Goal: Task Accomplishment & Management: Manage account settings

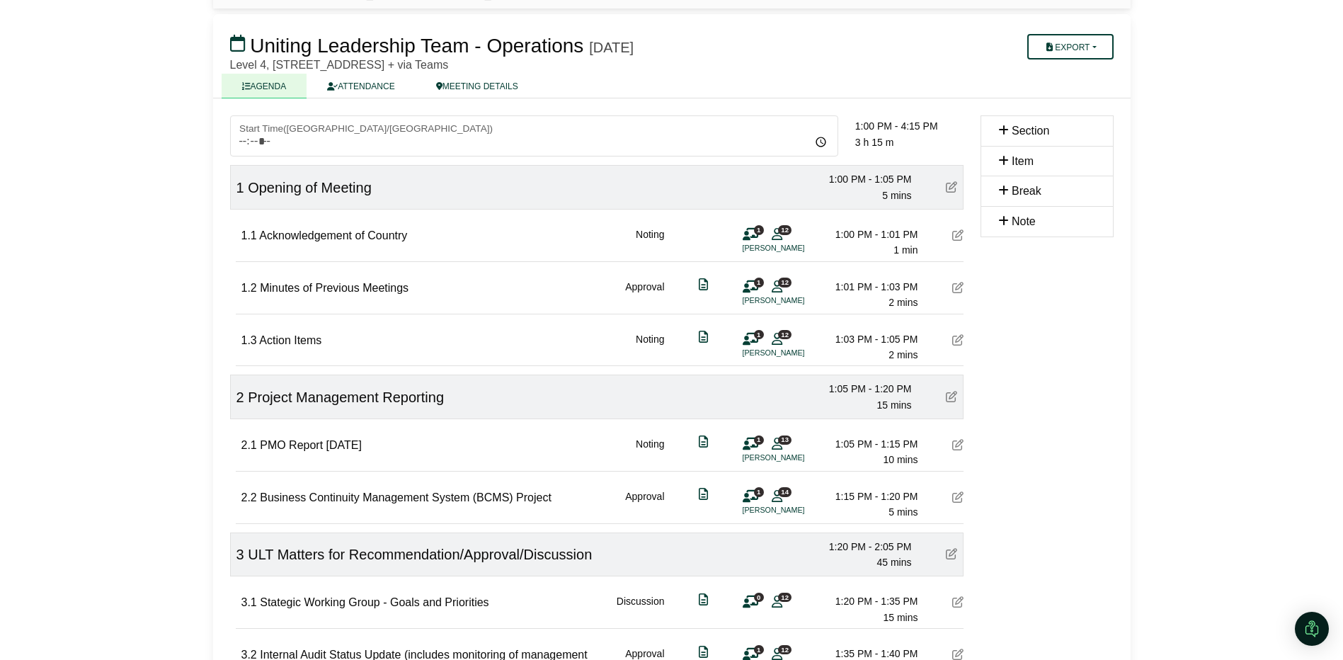
scroll to position [354, 0]
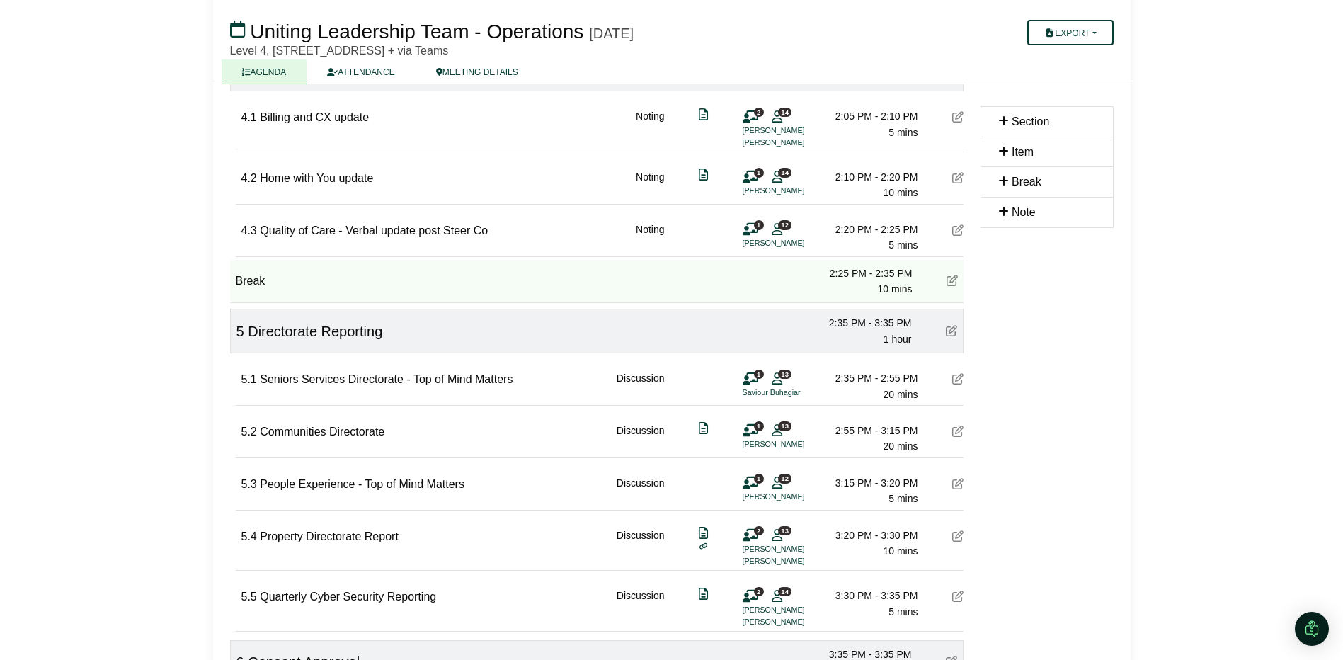
scroll to position [995, 0]
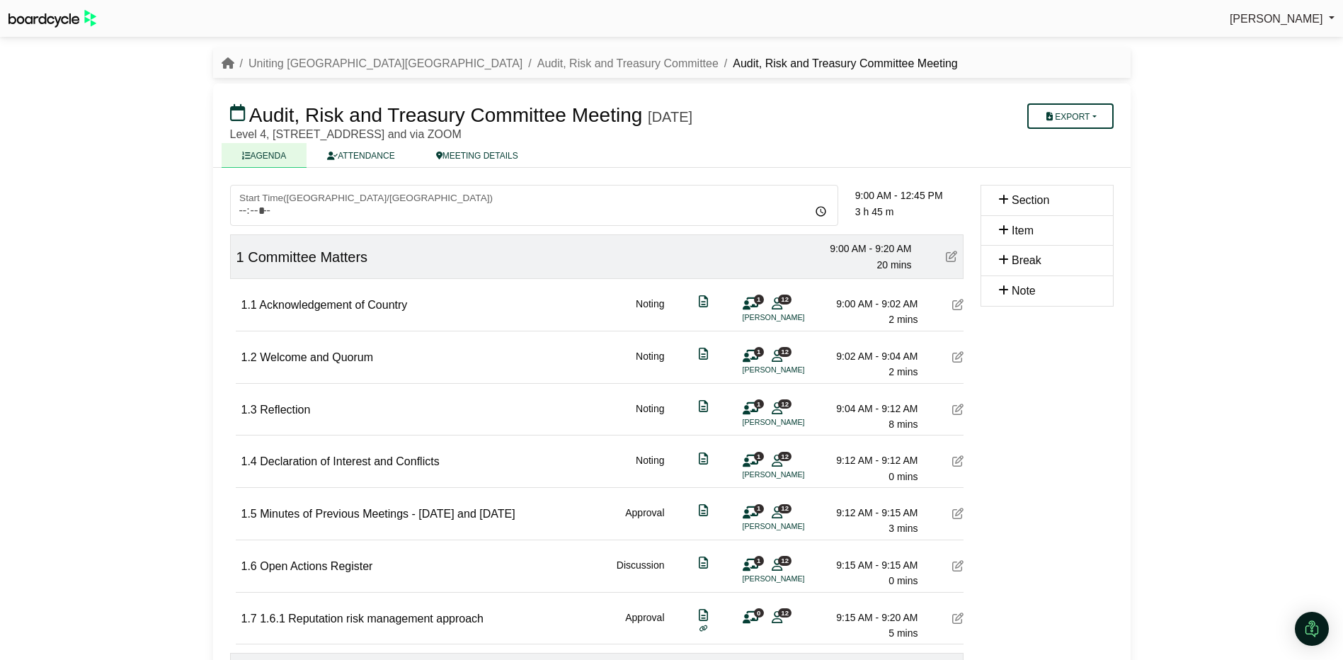
scroll to position [1133, 0]
